Goal: Information Seeking & Learning: Check status

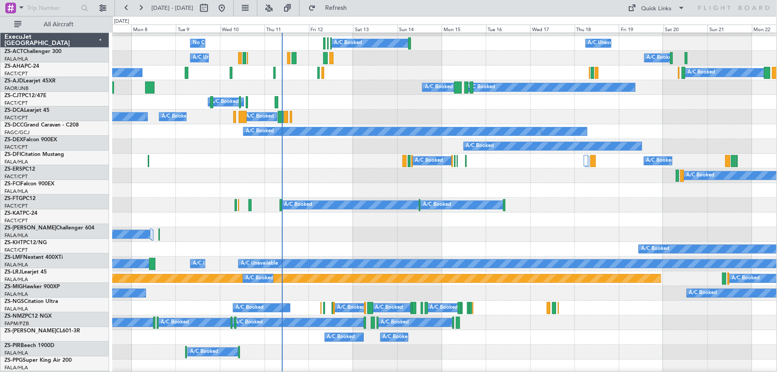
scroll to position [202, 0]
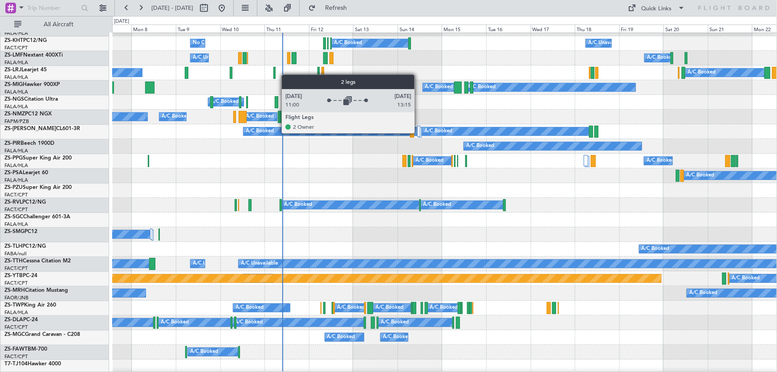
click at [419, 133] on div at bounding box center [418, 131] width 3 height 11
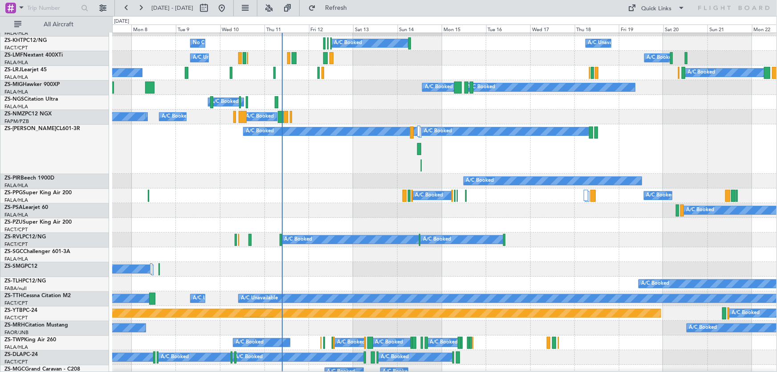
click at [498, 267] on div "A/C Booked A/C Booked" at bounding box center [444, 269] width 665 height 15
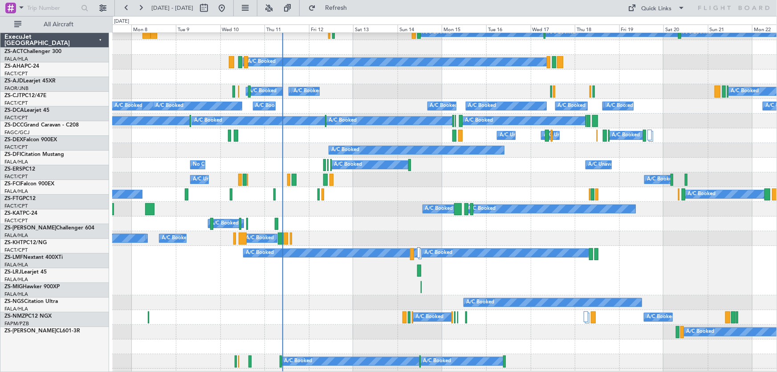
scroll to position [81, 0]
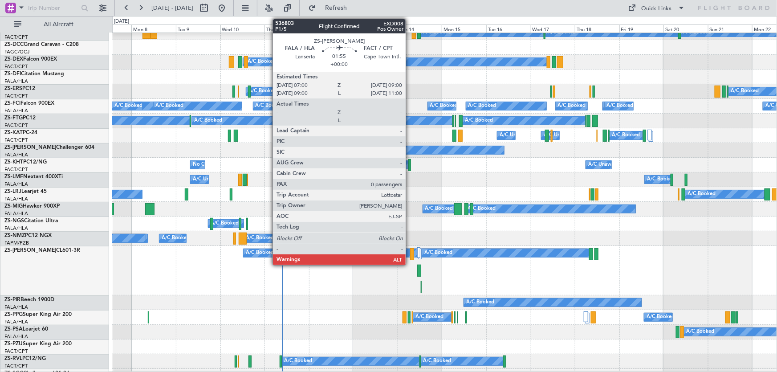
click at [410, 254] on div at bounding box center [412, 254] width 4 height 12
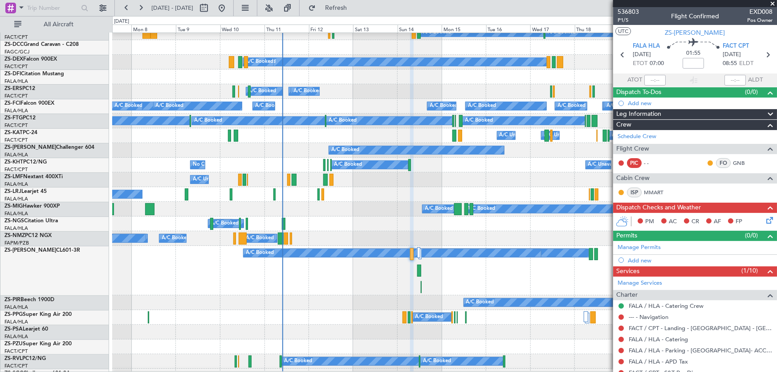
click at [773, 2] on span at bounding box center [772, 4] width 9 height 8
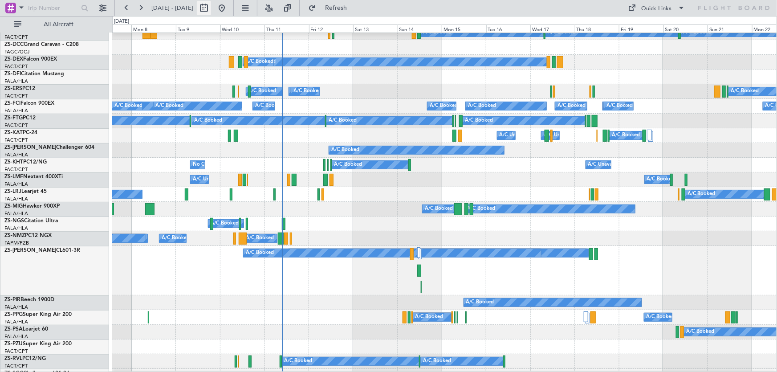
click at [211, 4] on button at bounding box center [204, 8] width 14 height 14
select select "9"
select select "2025"
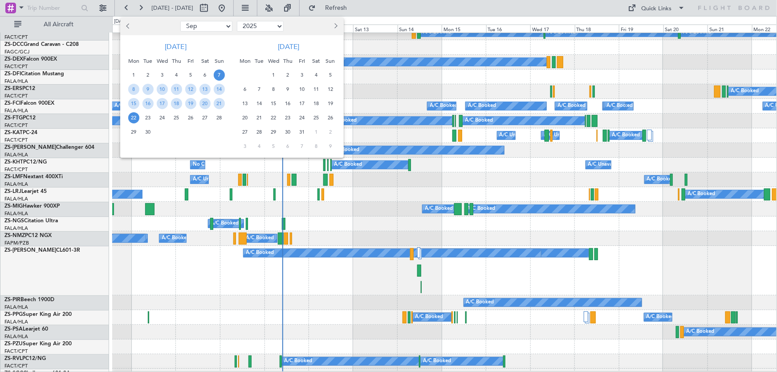
click at [336, 29] on button "Next month" at bounding box center [336, 26] width 10 height 14
select select "12"
click at [207, 86] on span "13" at bounding box center [205, 89] width 11 height 11
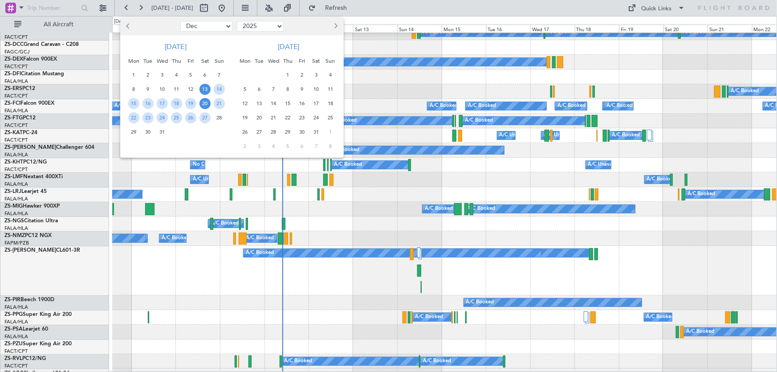
click at [207, 99] on span "20" at bounding box center [205, 103] width 11 height 11
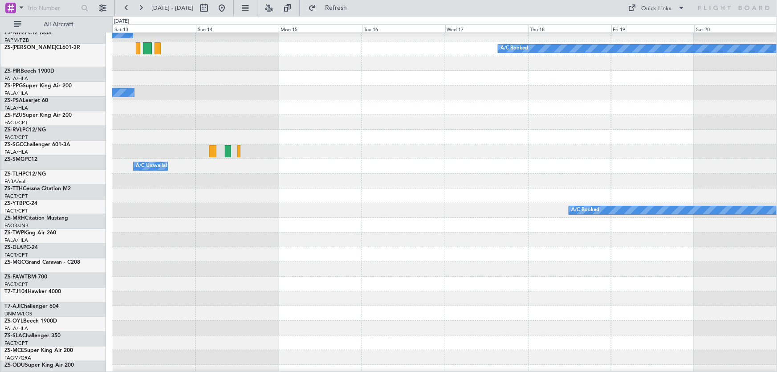
scroll to position [404, 0]
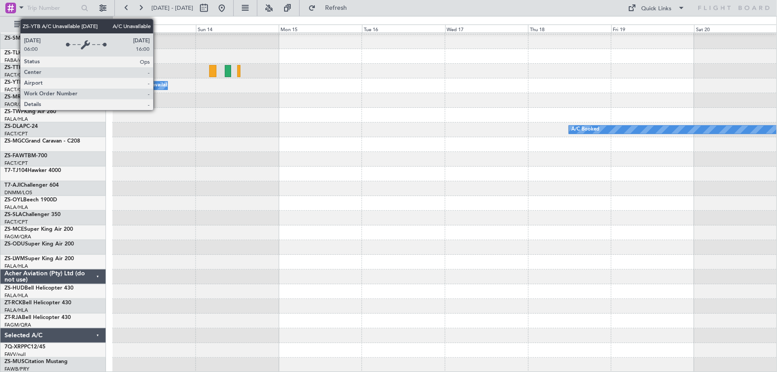
click at [157, 85] on div "A/C Unavailable" at bounding box center [154, 85] width 37 height 13
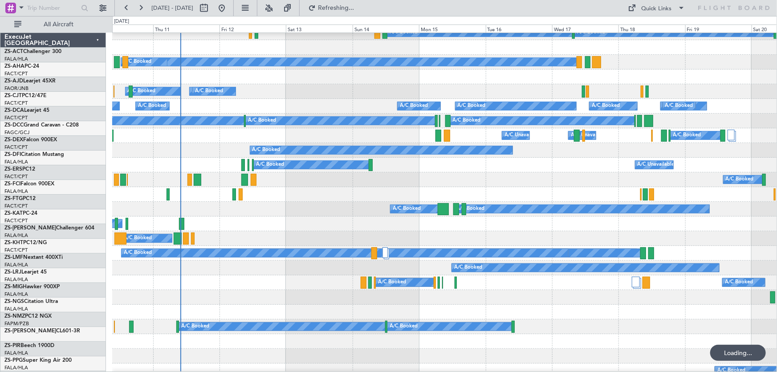
scroll to position [81, 0]
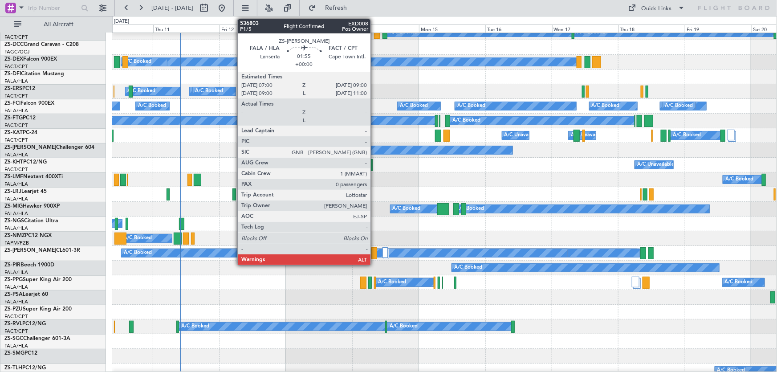
click at [375, 256] on div at bounding box center [375, 253] width 6 height 12
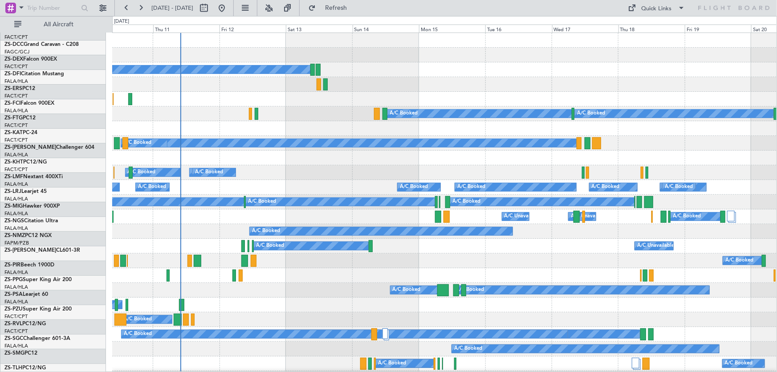
scroll to position [0, 0]
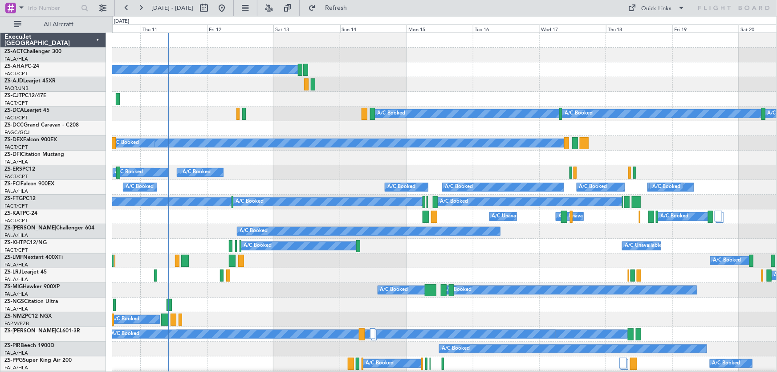
click at [340, 276] on div "A/C Booked A/C Booked" at bounding box center [444, 275] width 665 height 15
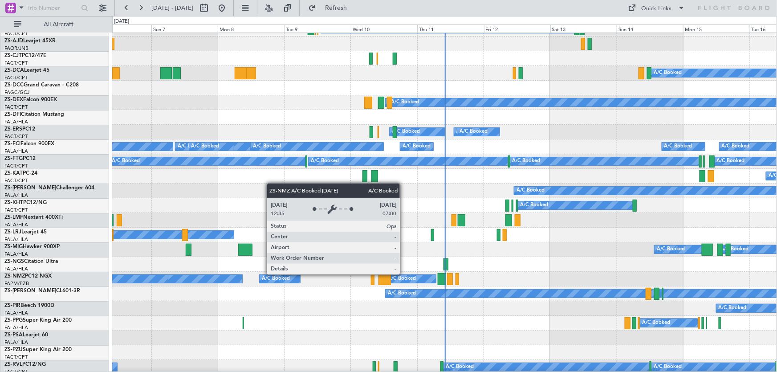
scroll to position [81, 0]
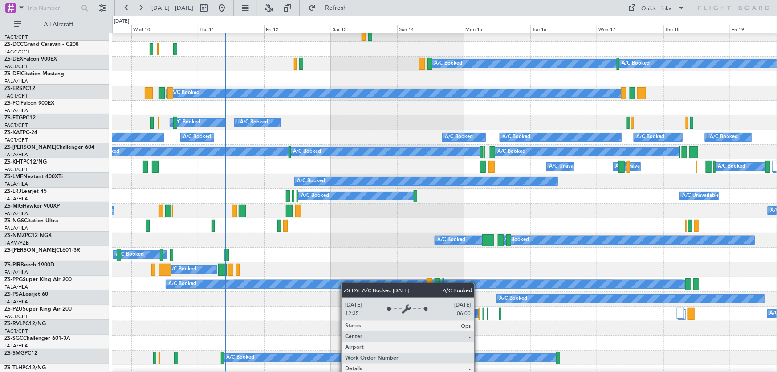
click at [308, 285] on div "A/C Booked" at bounding box center [389, 284] width 447 height 8
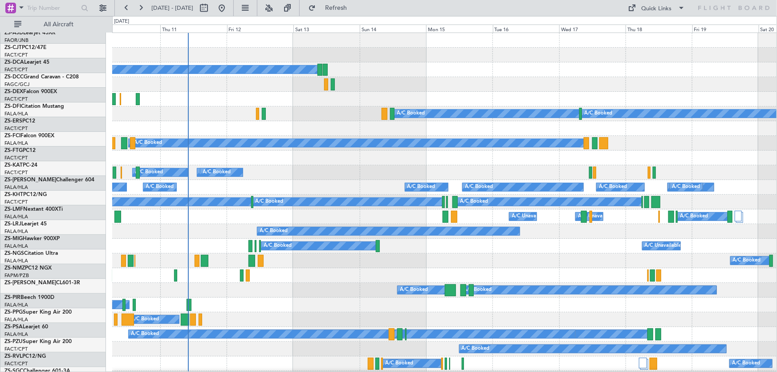
scroll to position [0, 0]
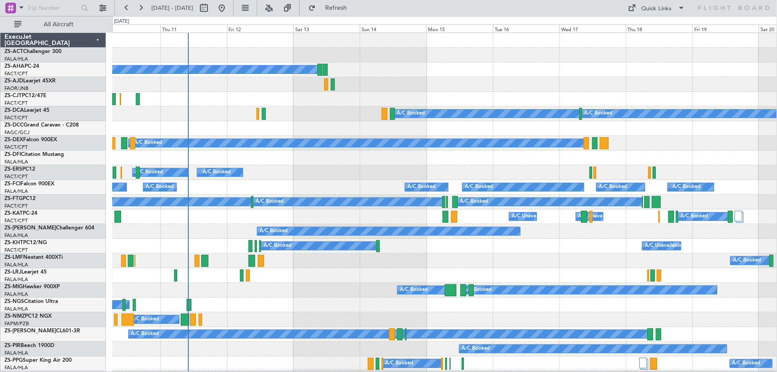
click at [359, 263] on div "A/C Booked A/C Unavailable" at bounding box center [444, 260] width 665 height 15
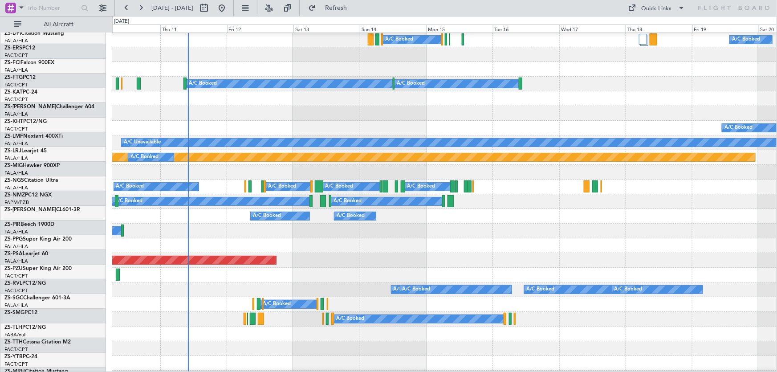
scroll to position [324, 0]
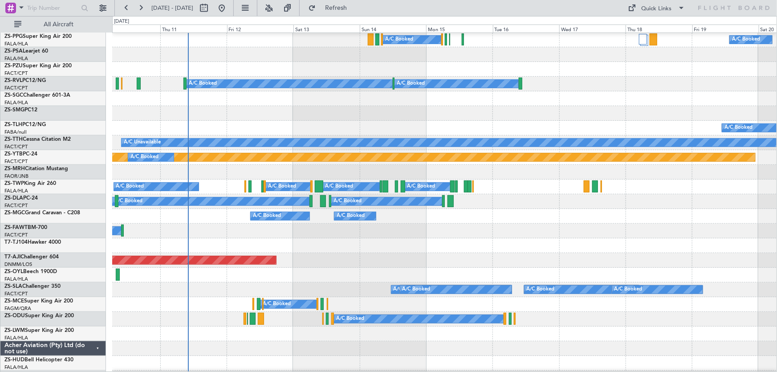
click at [391, 312] on div "A/C Booked" at bounding box center [444, 319] width 665 height 15
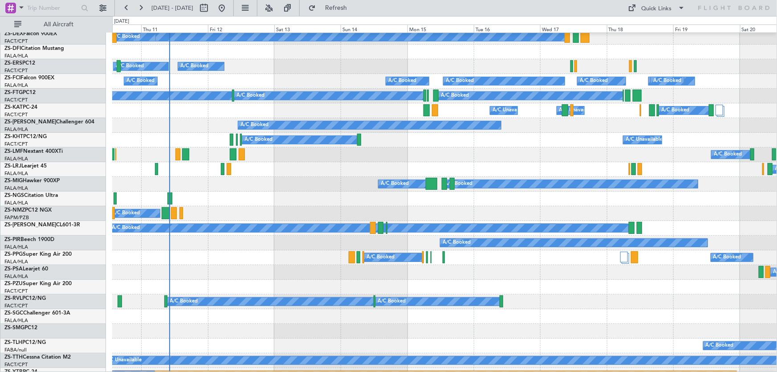
click at [347, 160] on div "A/C Booked A/C Unavailable" at bounding box center [444, 154] width 665 height 15
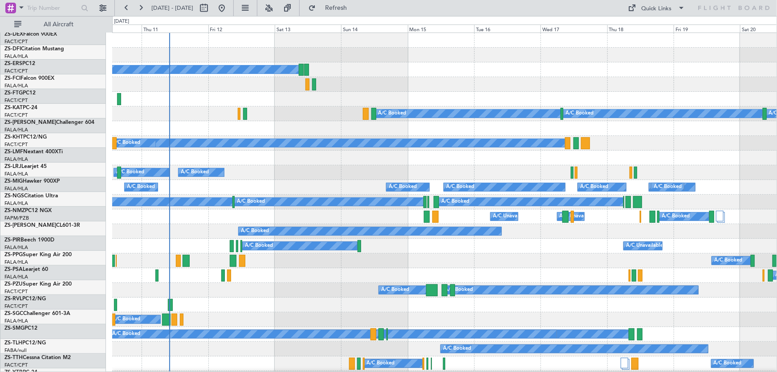
scroll to position [0, 0]
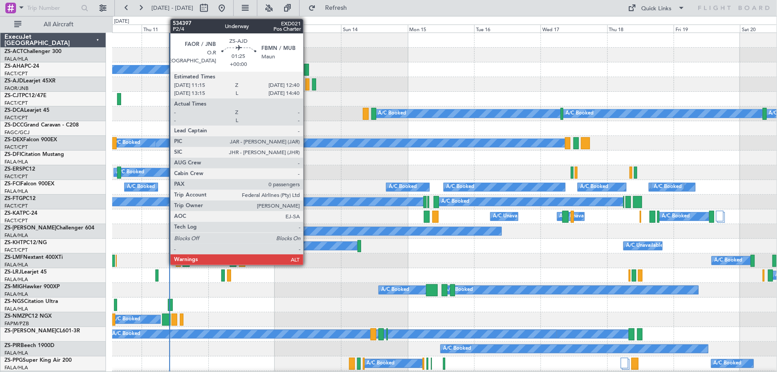
click at [307, 86] on div at bounding box center [308, 84] width 4 height 12
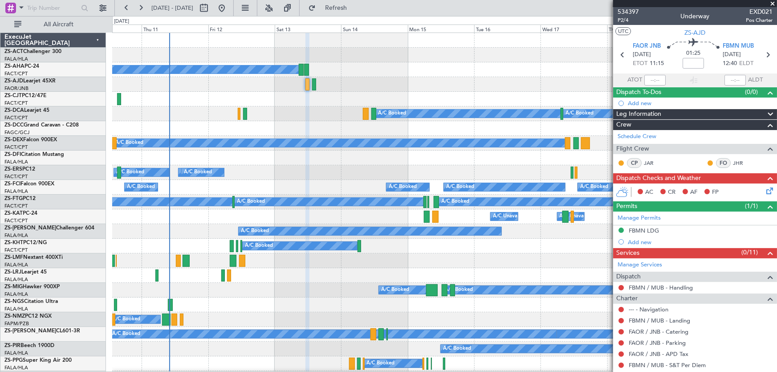
click at [772, 4] on span at bounding box center [772, 4] width 9 height 8
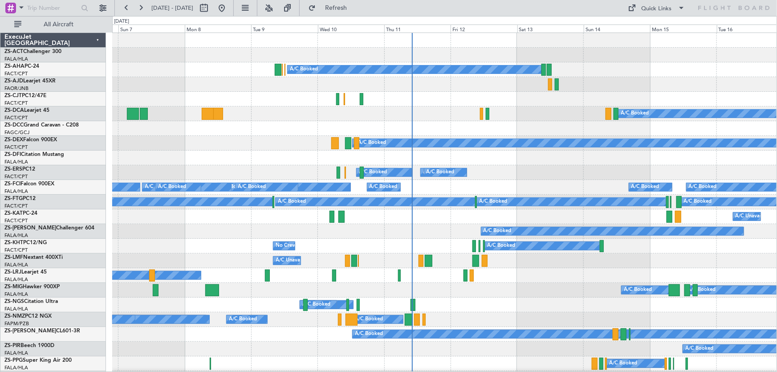
click at [519, 252] on div "A/C Booked No Crew A/C Unavailable A/C Booked A/C Unavailable" at bounding box center [444, 246] width 665 height 15
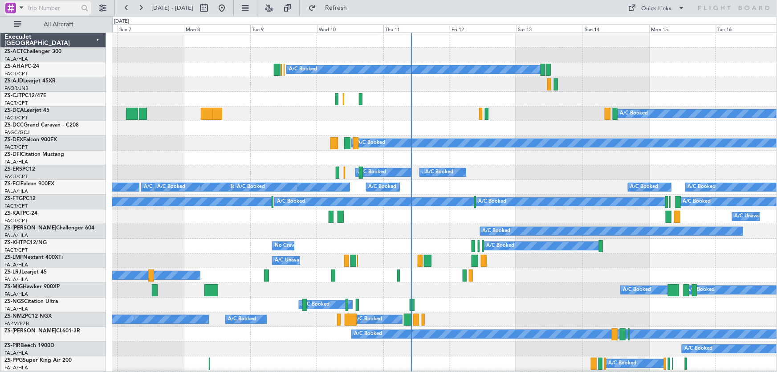
click at [18, 9] on span at bounding box center [21, 7] width 11 height 11
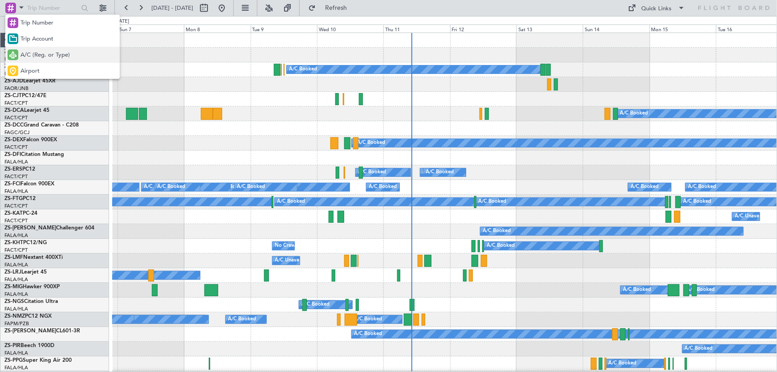
click at [32, 52] on span "A/C (Reg. or Type)" at bounding box center [44, 55] width 49 height 9
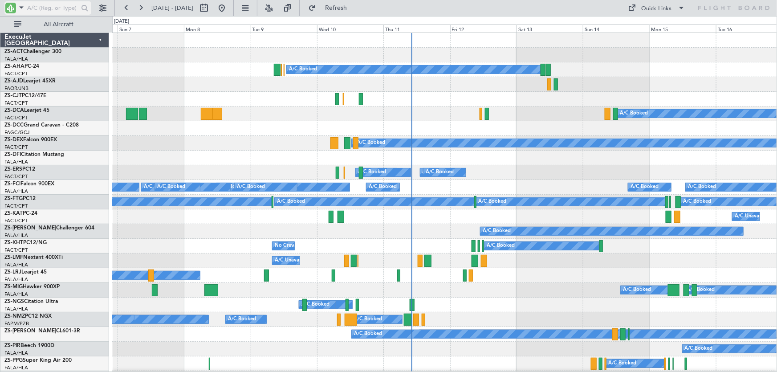
click at [48, 8] on input "text" at bounding box center [52, 7] width 51 height 13
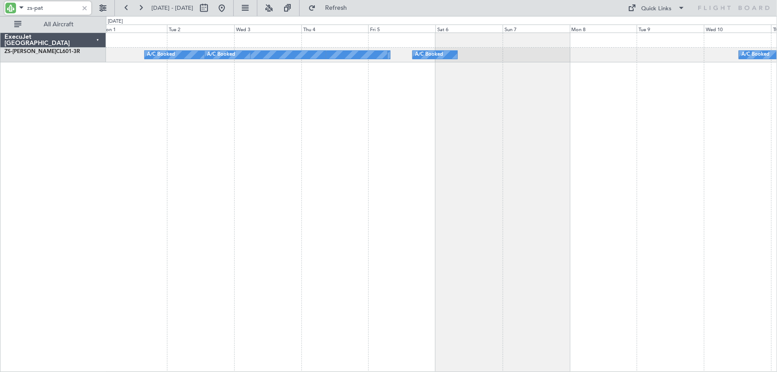
click at [774, 131] on div "A/C Booked A/C Booked A/C Booked A/C Booked A/C Booked A/C Booked A/C Booked A/…" at bounding box center [442, 202] width 672 height 339
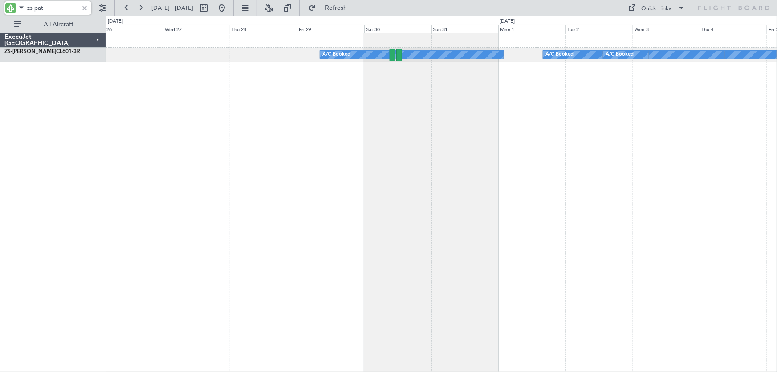
click at [623, 108] on div "A/C Booked A/C Booked A/C Booked A/C Booked A/C Booked A/C Booked" at bounding box center [442, 202] width 672 height 339
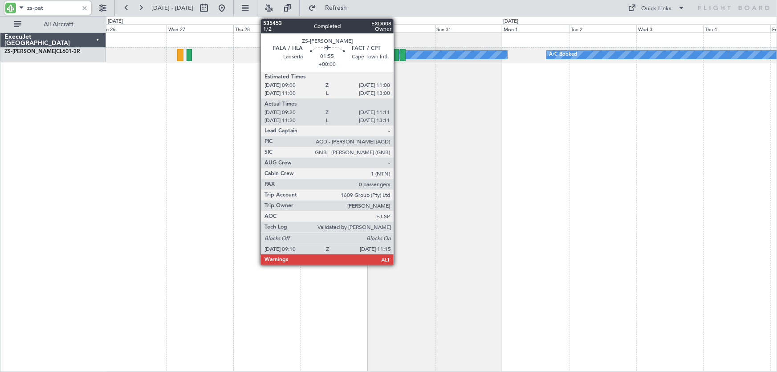
click at [398, 57] on div at bounding box center [396, 55] width 6 height 12
type input "zs-pat"
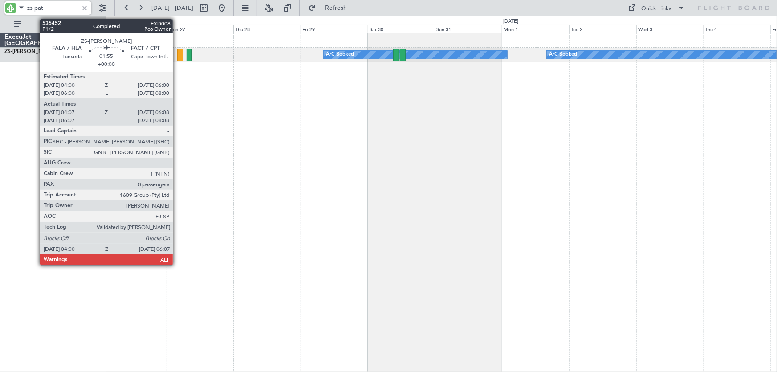
click at [177, 58] on div at bounding box center [180, 55] width 6 height 12
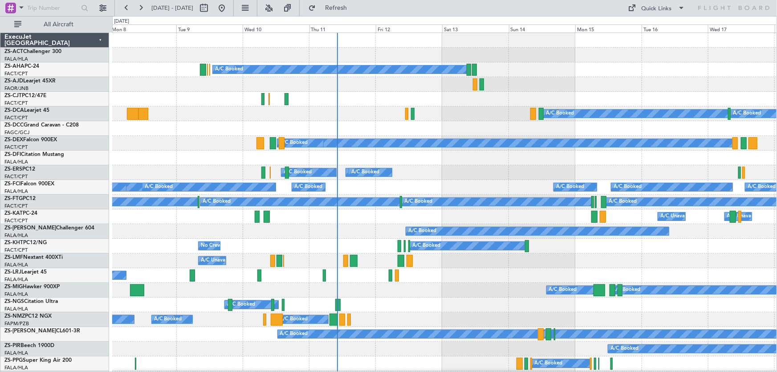
click at [510, 182] on div "A/C Booked A/C Booked A/C Booked A/C Booked A/C Booked A/C Booked A/C Booked A/…" at bounding box center [444, 187] width 665 height 15
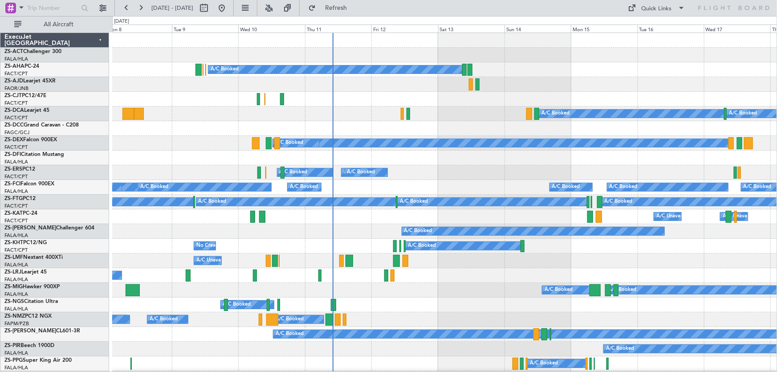
scroll to position [162, 0]
